Goal: Information Seeking & Learning: Understand process/instructions

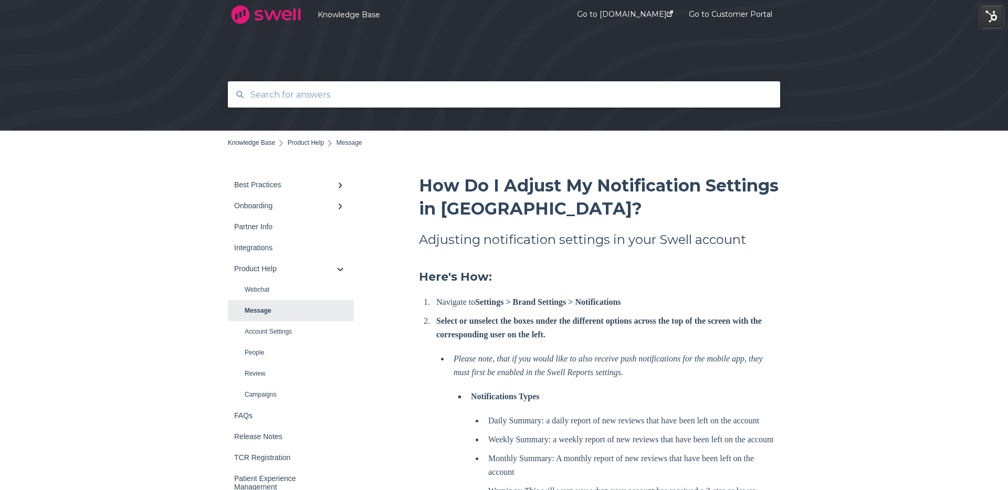
scroll to position [12, 0]
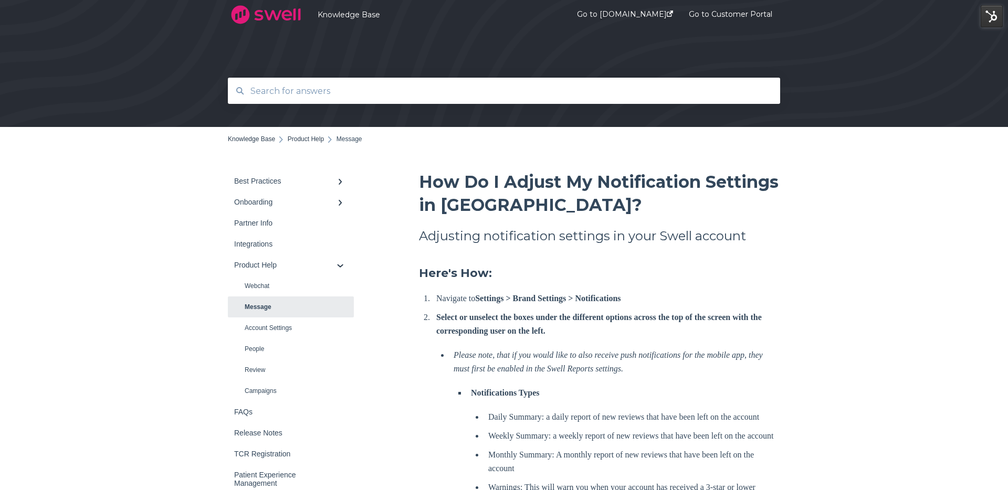
click at [375, 99] on input "text" at bounding box center [504, 91] width 520 height 23
type input "review template"
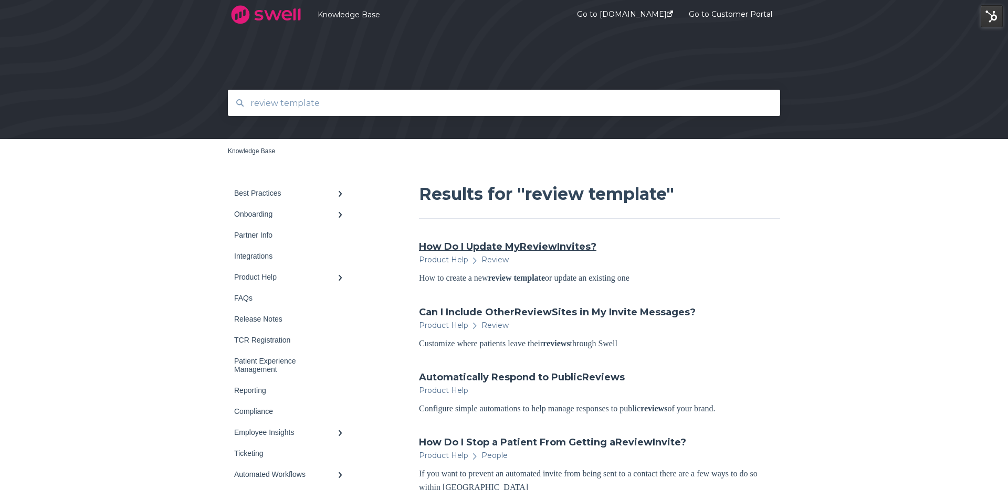
click at [531, 244] on span "Review" at bounding box center [538, 247] width 37 height 12
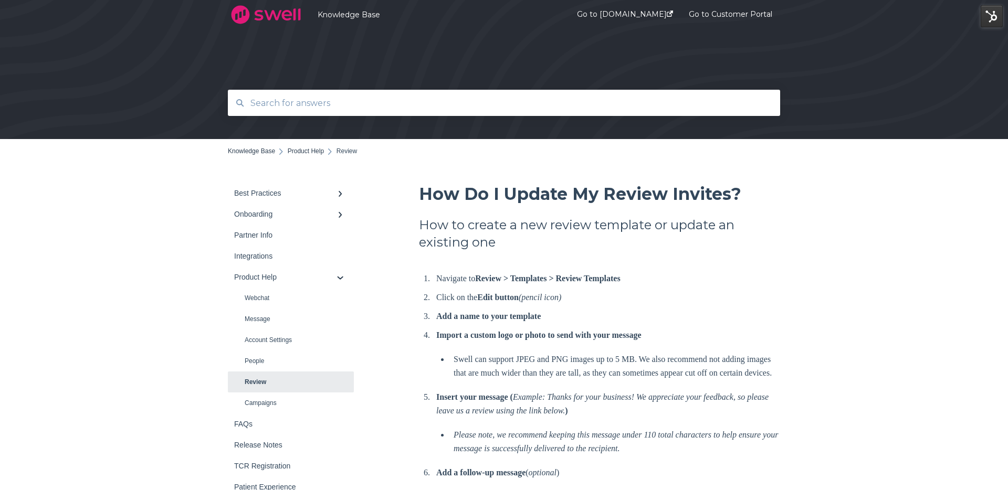
click at [527, 204] on h1 "How Do I Update My Review Invites?" at bounding box center [599, 194] width 361 height 23
